Goal: Find specific page/section: Find specific page/section

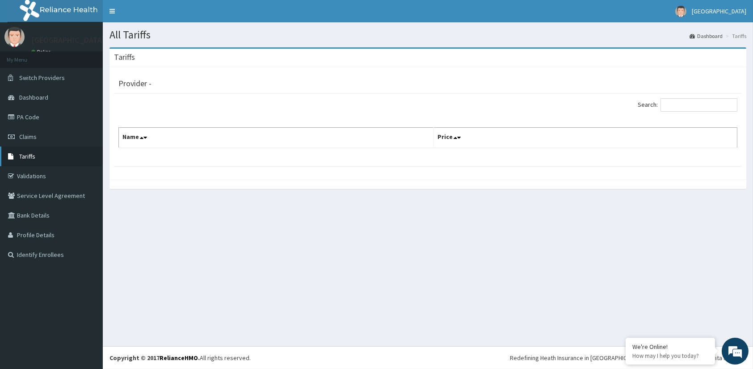
click at [24, 154] on span "Tariffs" at bounding box center [27, 156] width 16 height 8
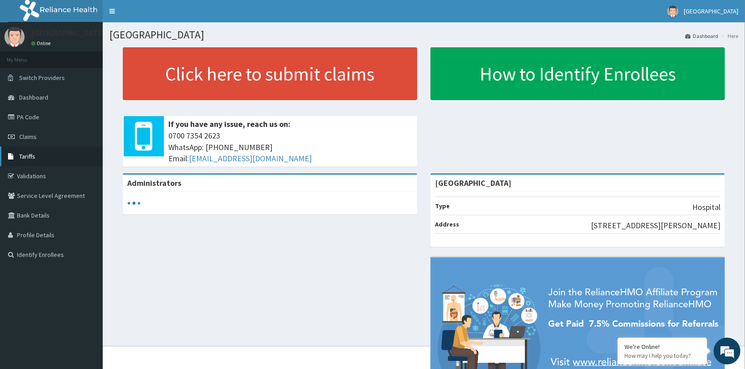
click at [21, 156] on span "Tariffs" at bounding box center [27, 156] width 16 height 8
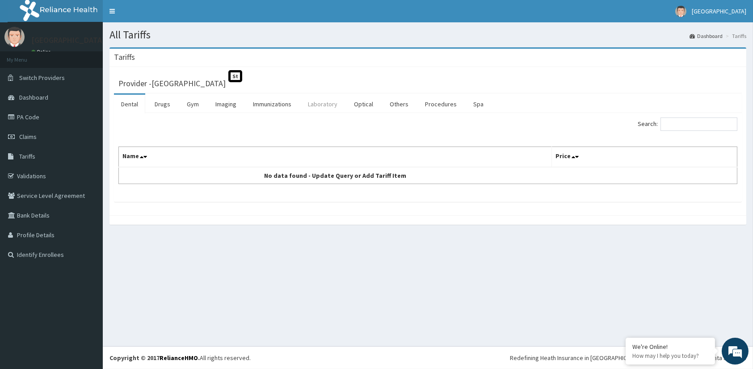
click at [320, 102] on link "Laboratory" at bounding box center [323, 104] width 44 height 19
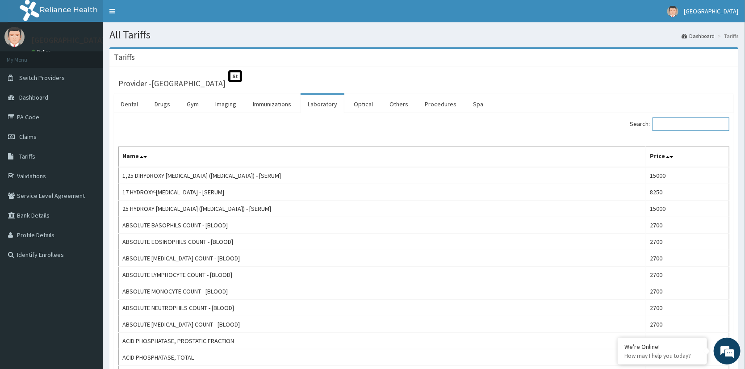
click at [693, 125] on input "Search:" at bounding box center [691, 124] width 77 height 13
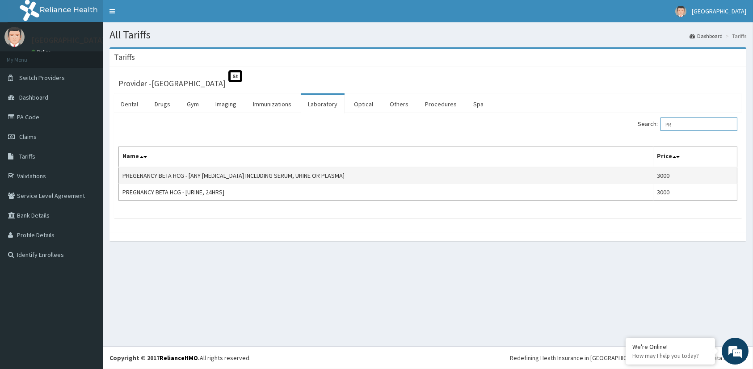
type input "P"
